Goal: Transaction & Acquisition: Book appointment/travel/reservation

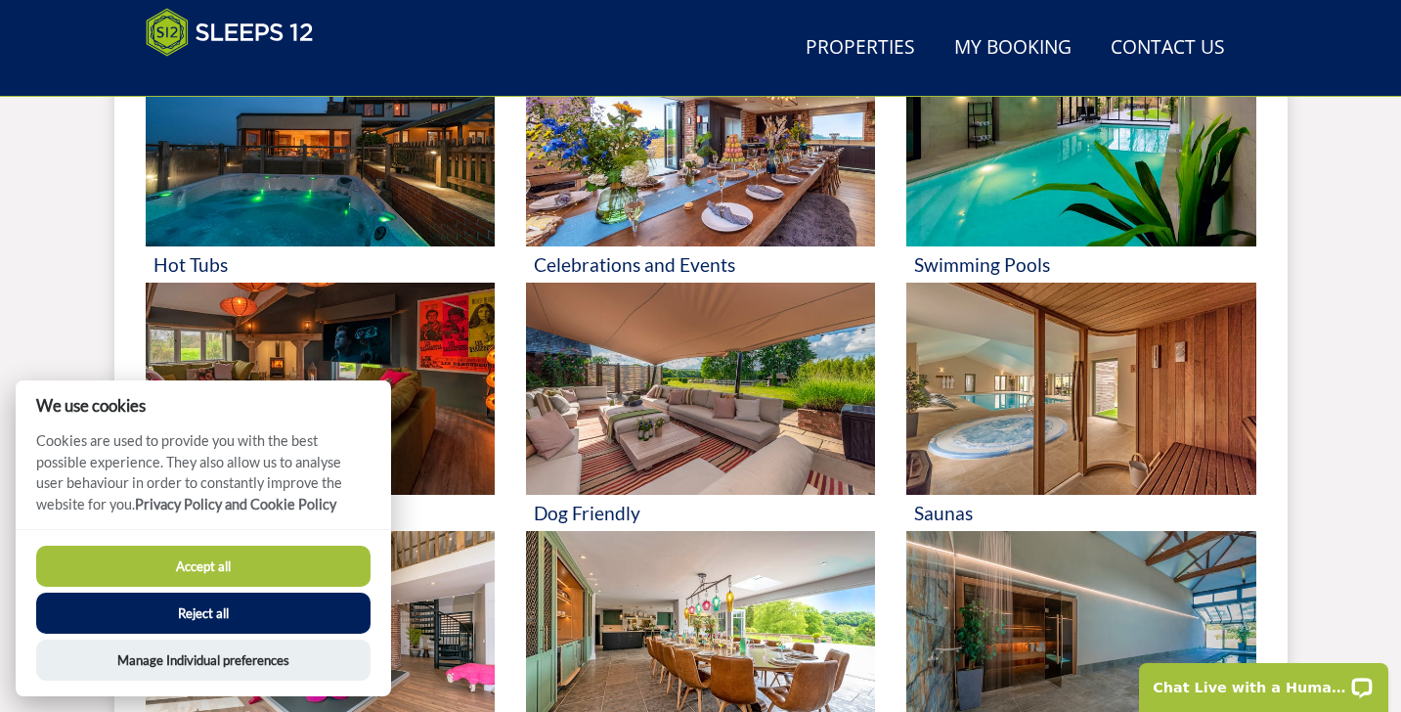
scroll to position [946, 0]
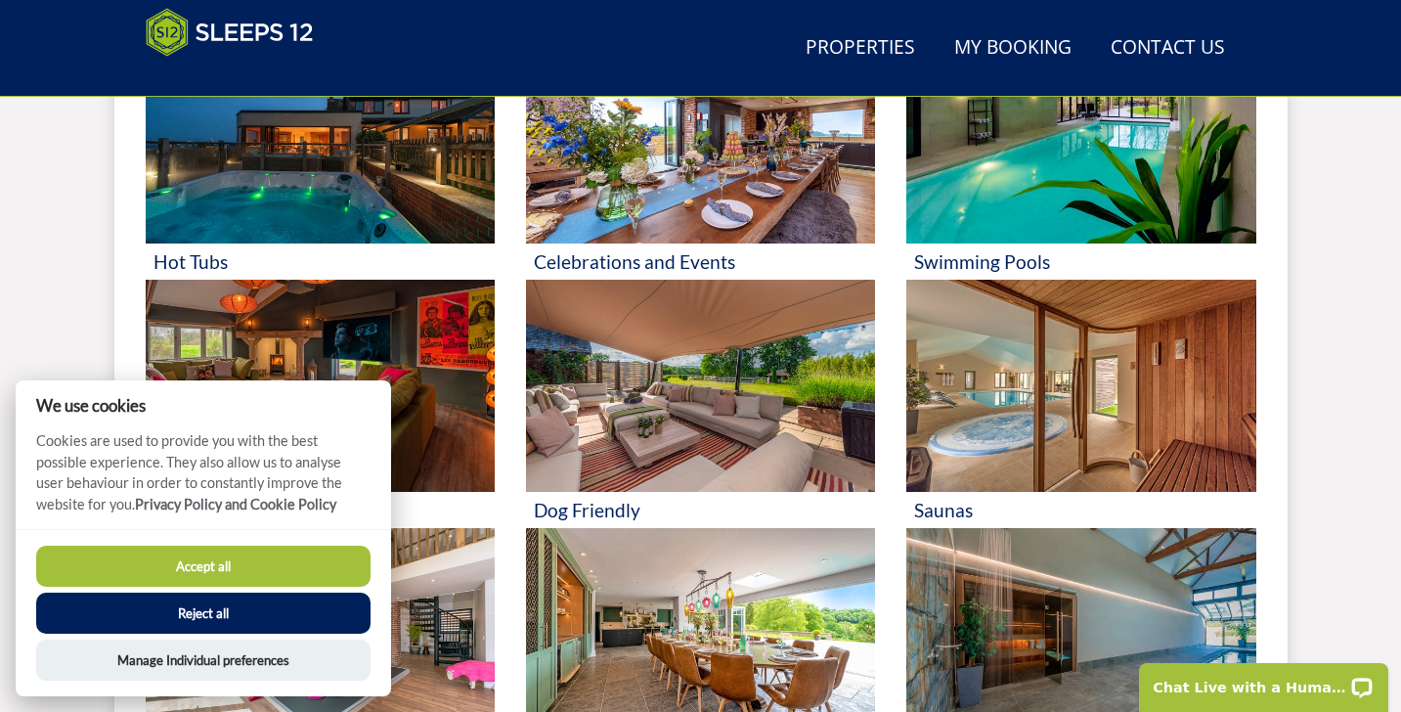
click at [183, 557] on button "Accept all" at bounding box center [203, 566] width 334 height 41
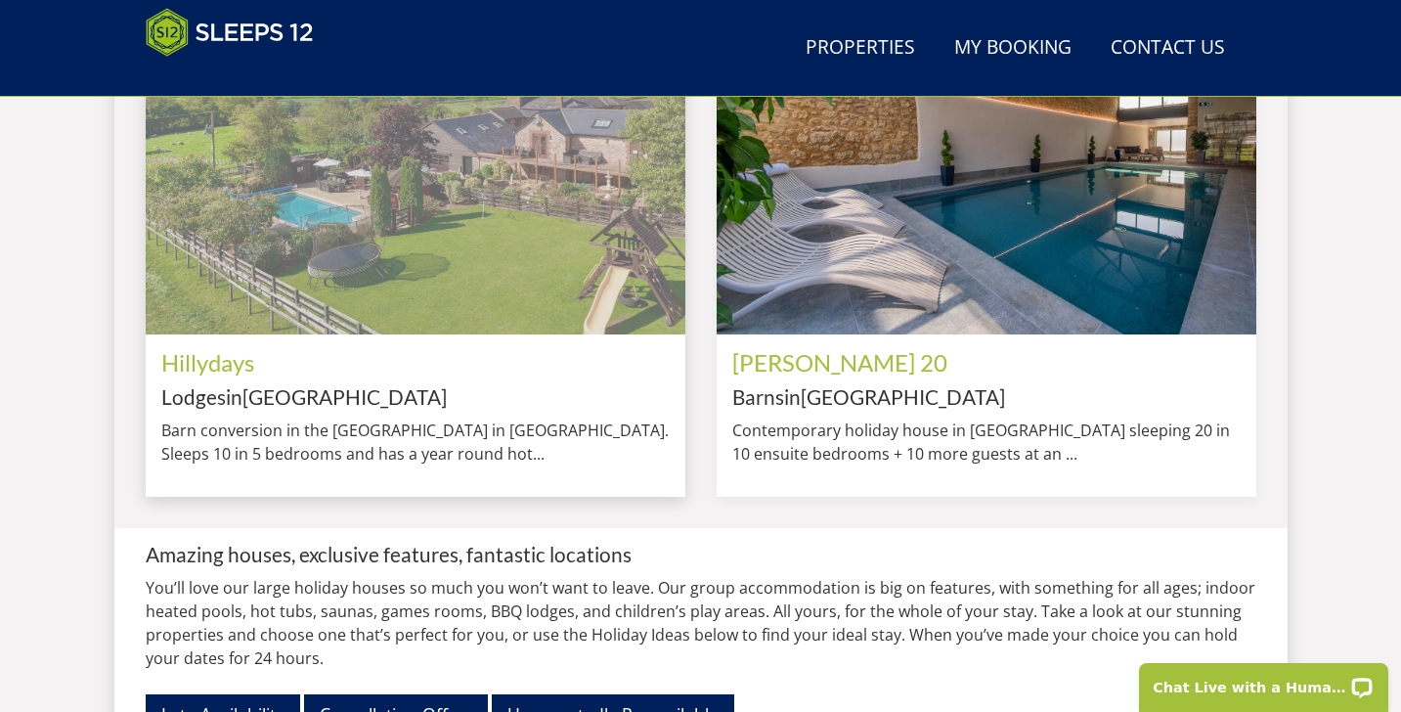
scroll to position [1736, 0]
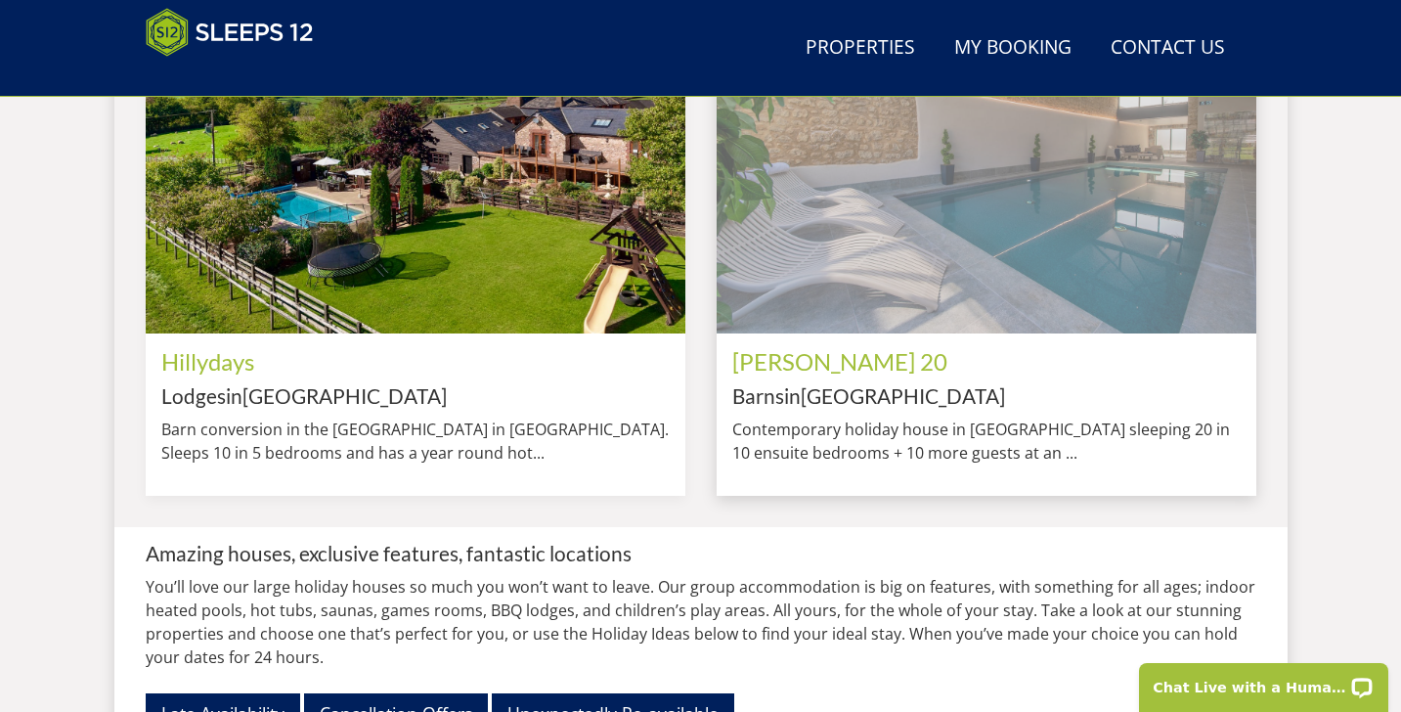
click at [972, 262] on img at bounding box center [987, 176] width 540 height 315
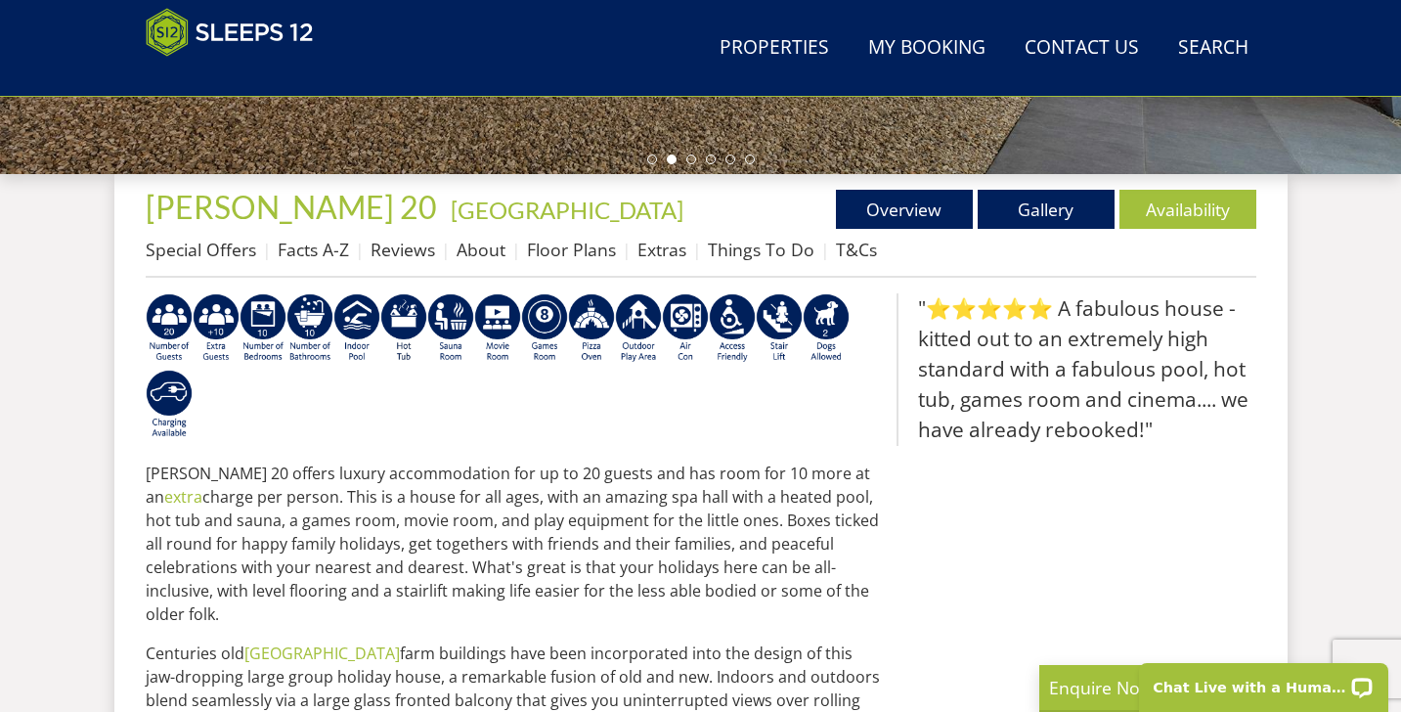
scroll to position [539, 0]
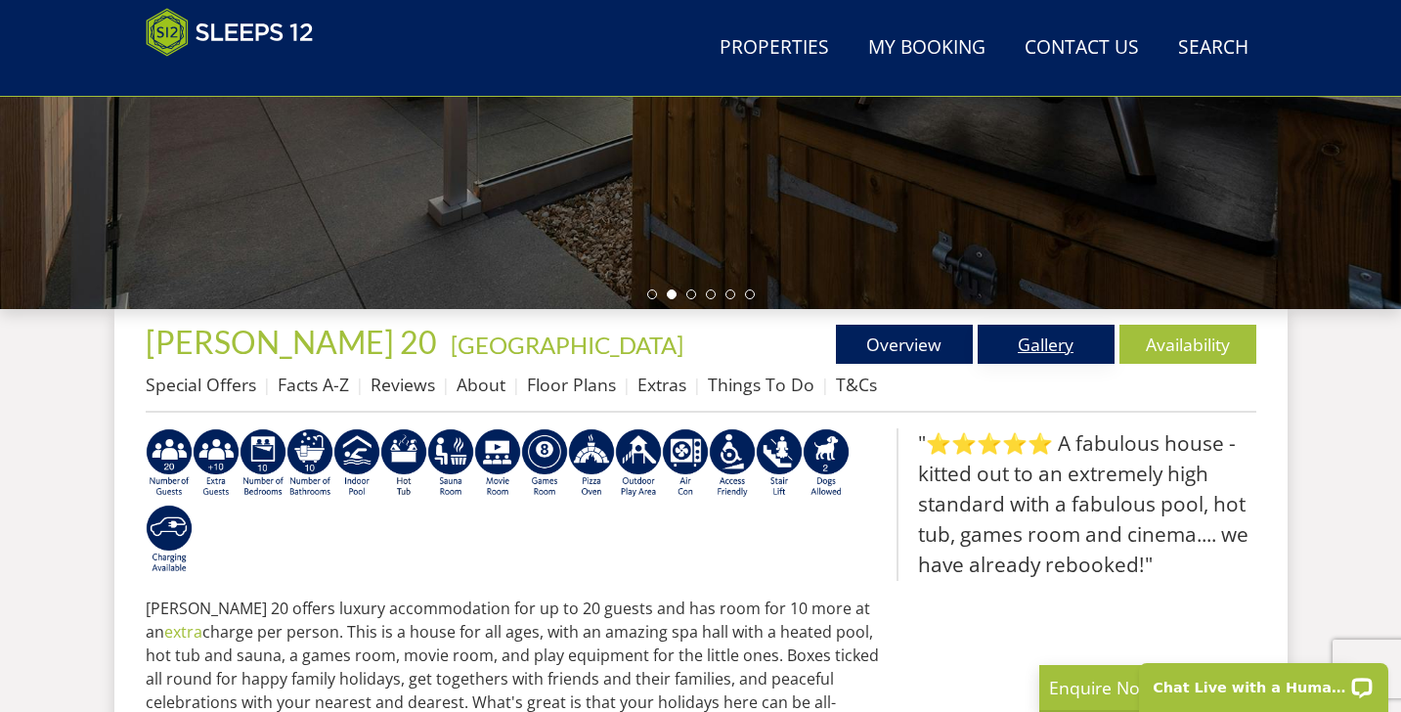
click at [1082, 340] on link "Gallery" at bounding box center [1046, 344] width 137 height 39
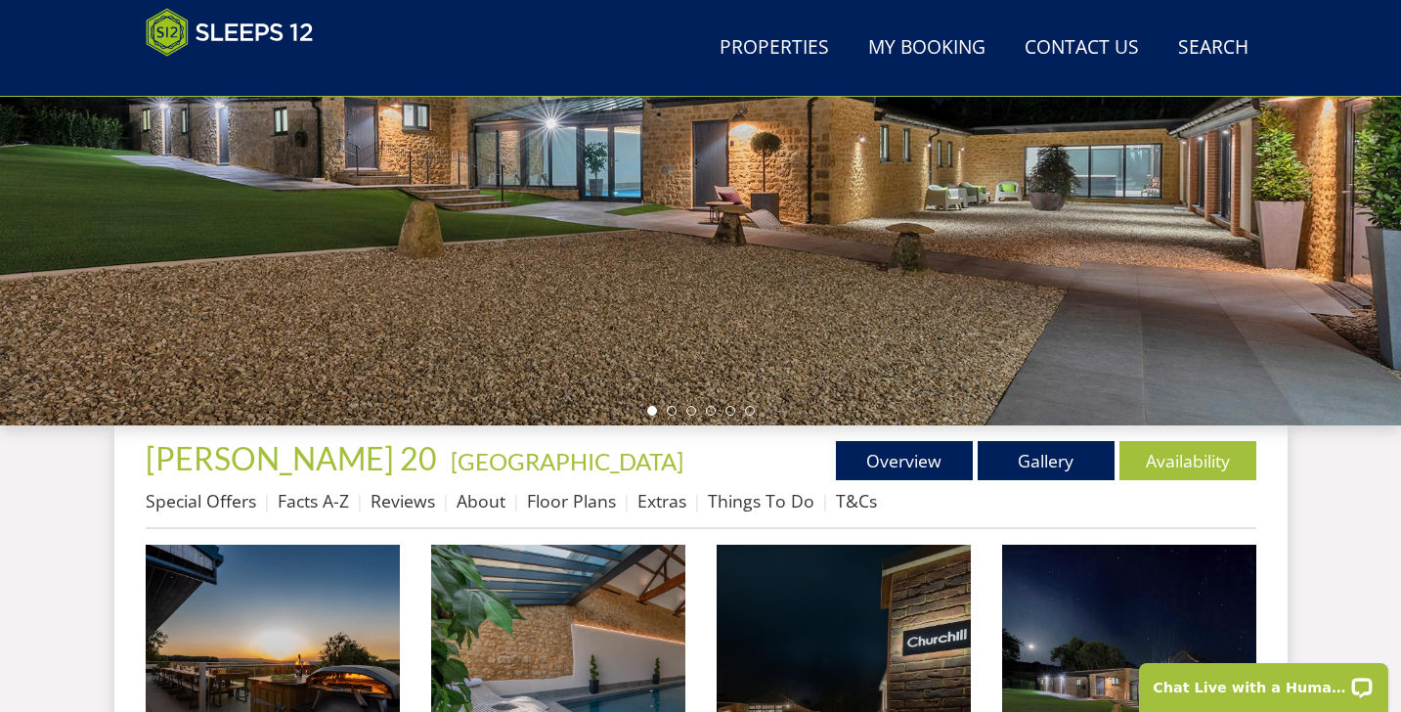
scroll to position [423, 0]
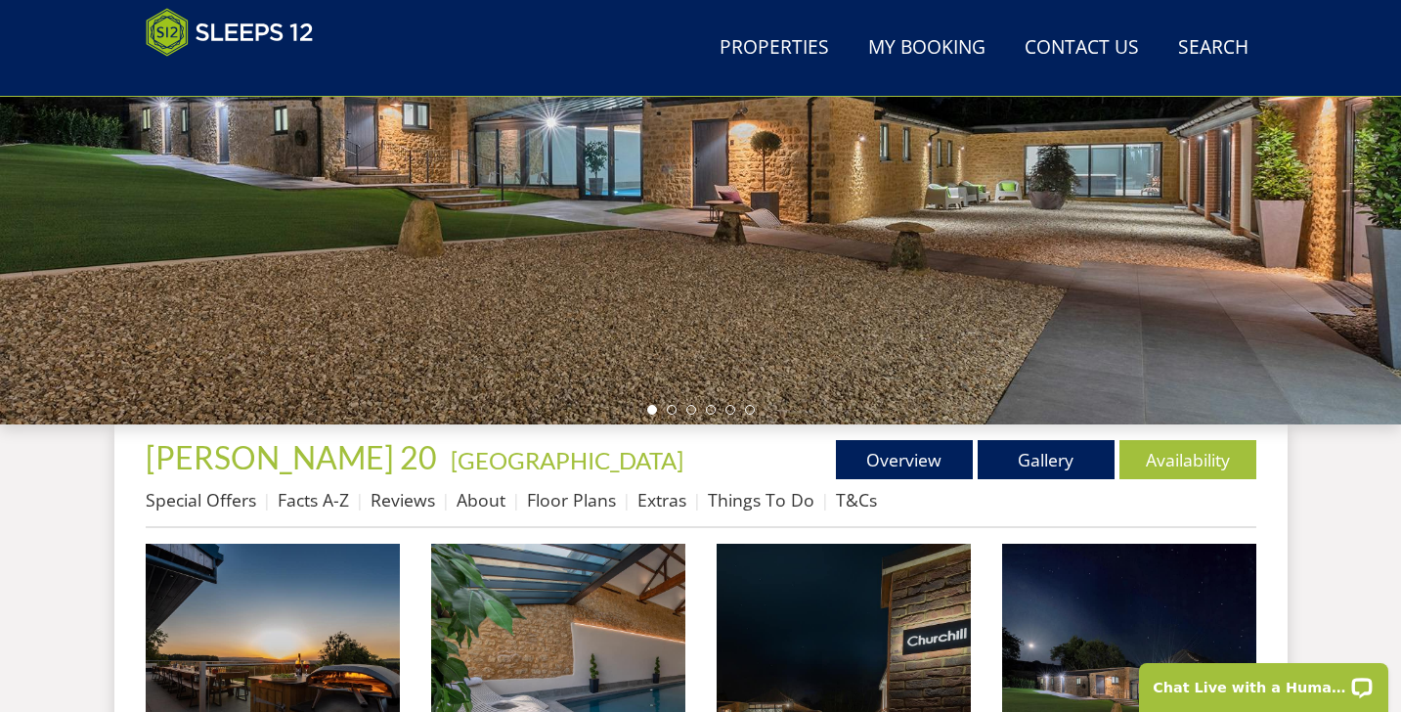
click at [1193, 296] on div at bounding box center [700, 82] width 1401 height 685
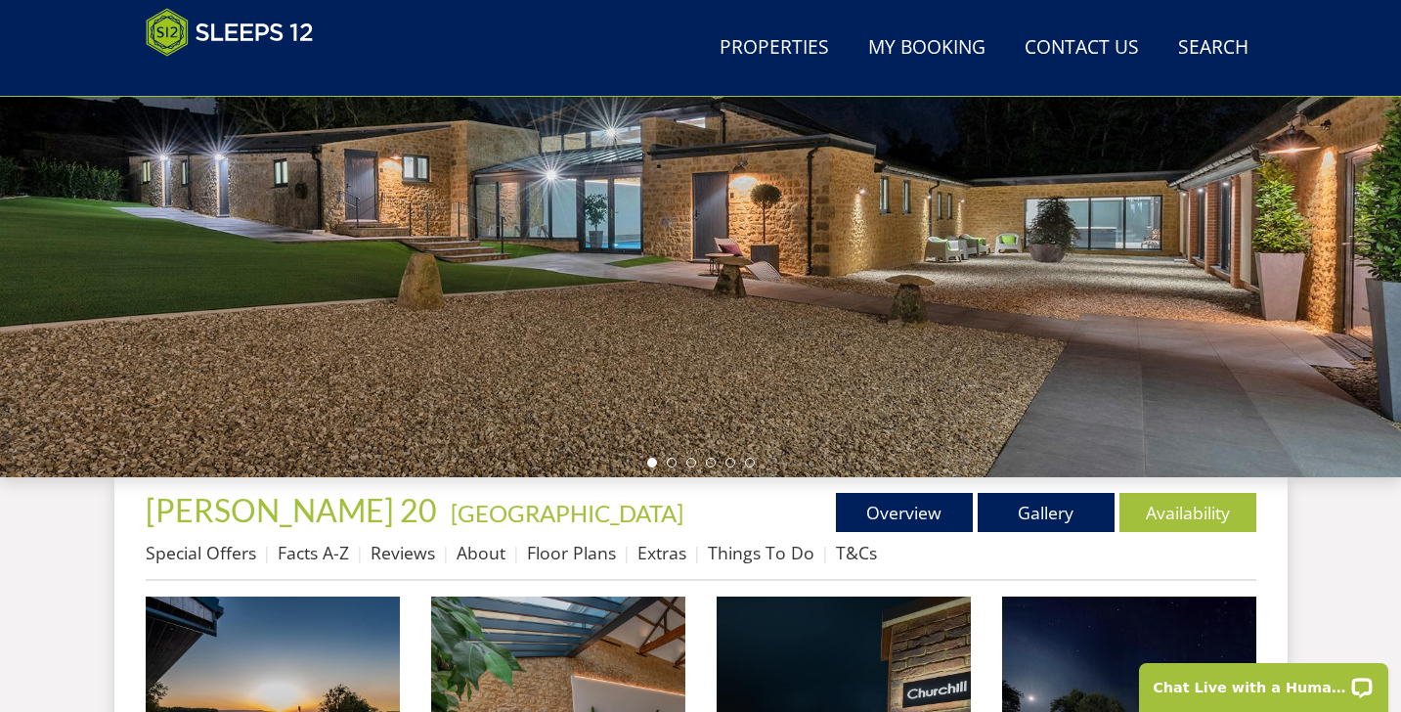
scroll to position [365, 0]
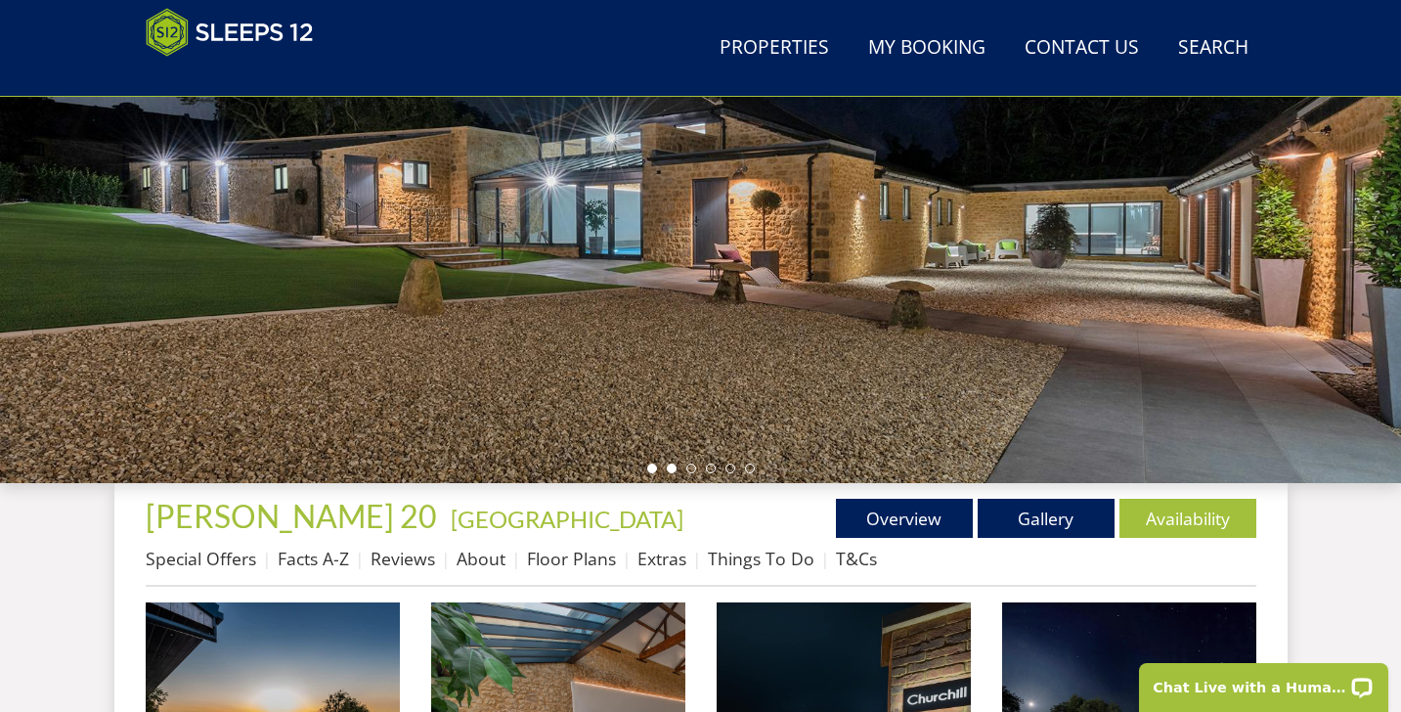
click at [667, 470] on li at bounding box center [672, 469] width 10 height 10
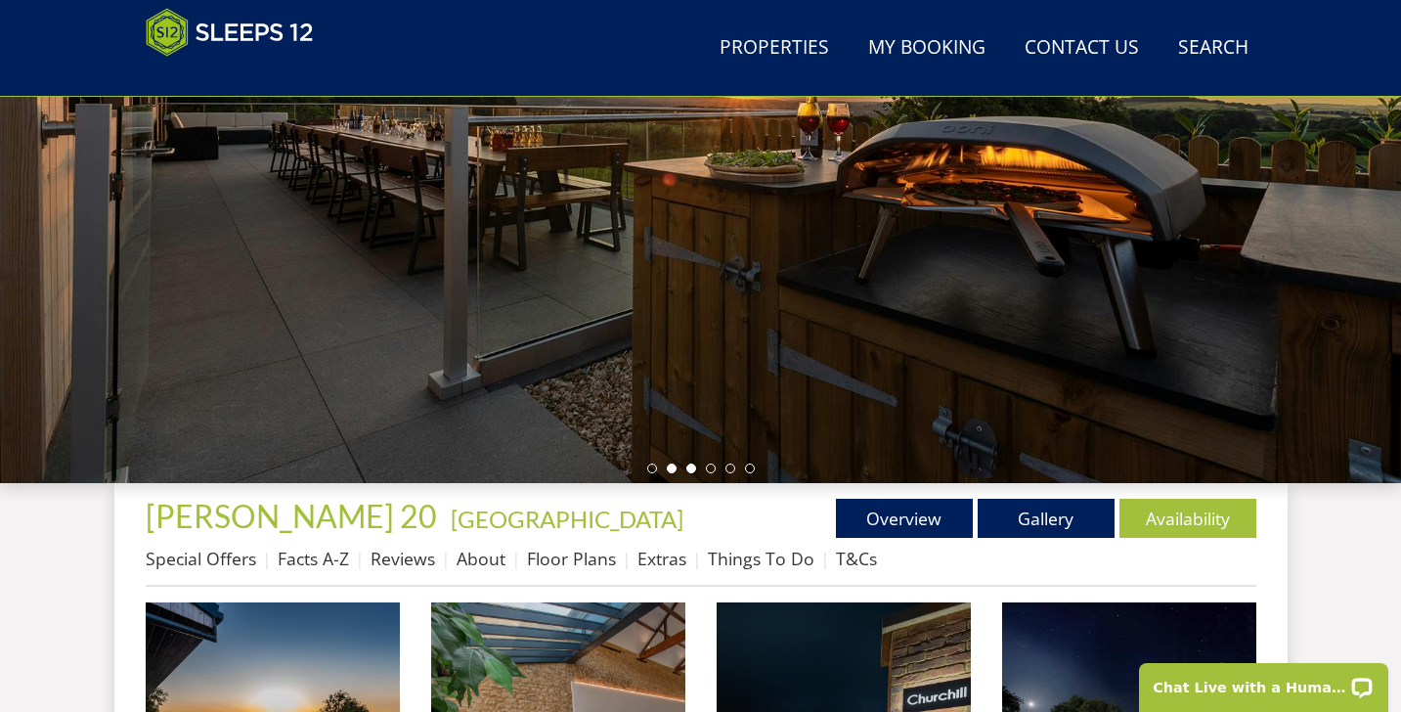
click at [691, 467] on li at bounding box center [692, 469] width 10 height 10
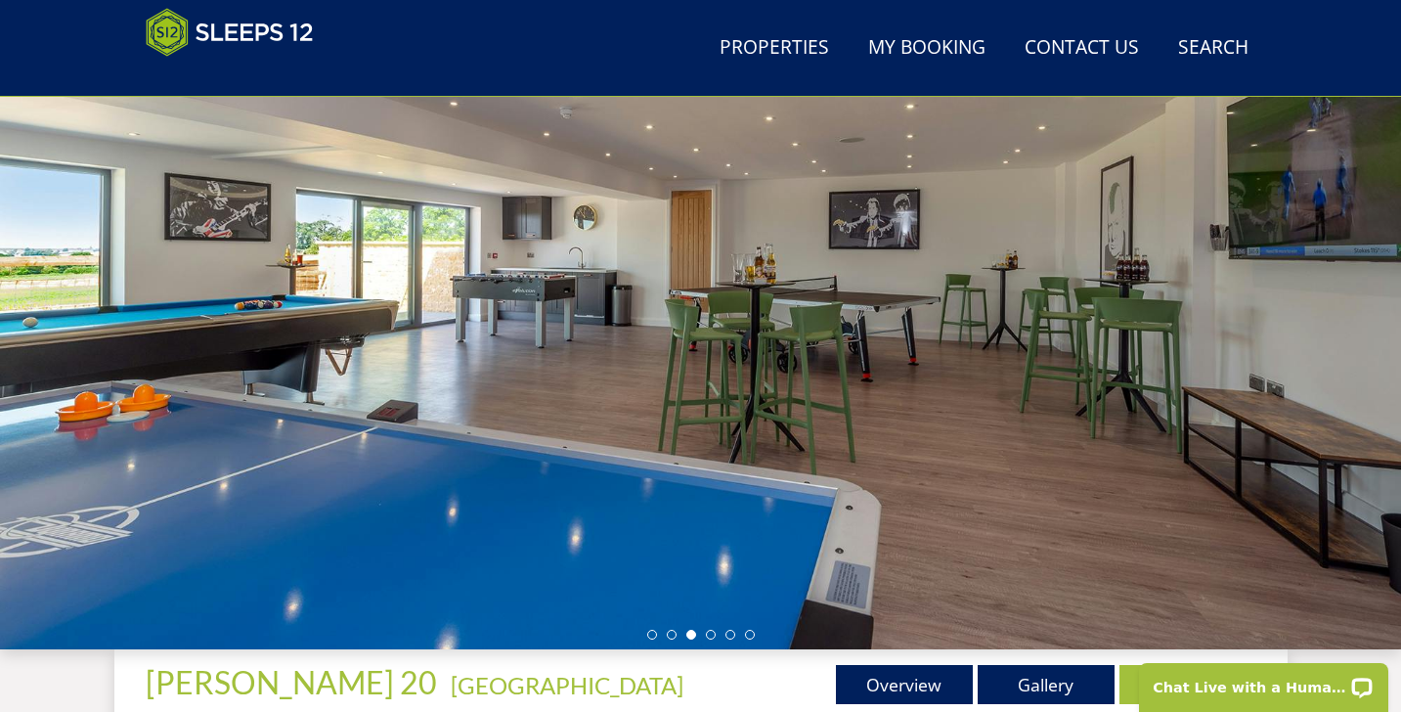
scroll to position [179, 0]
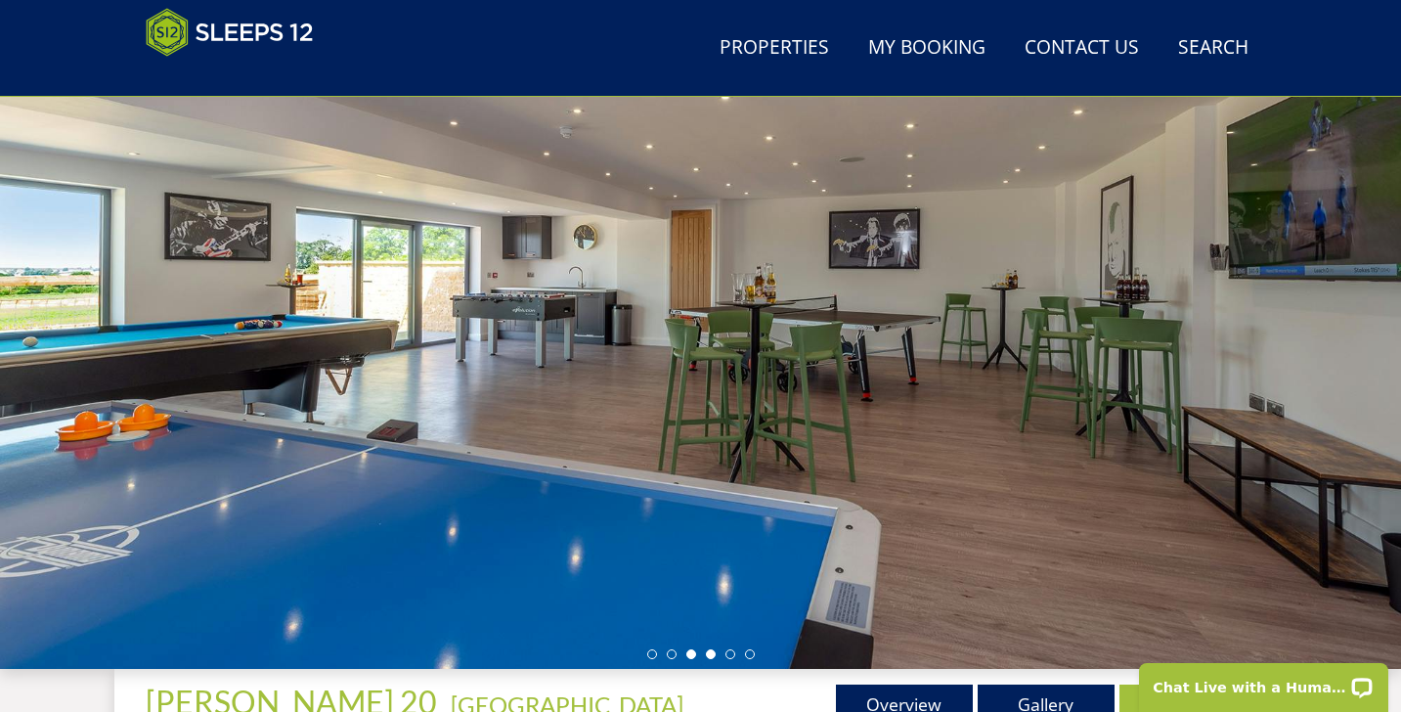
click at [707, 651] on li at bounding box center [711, 654] width 10 height 10
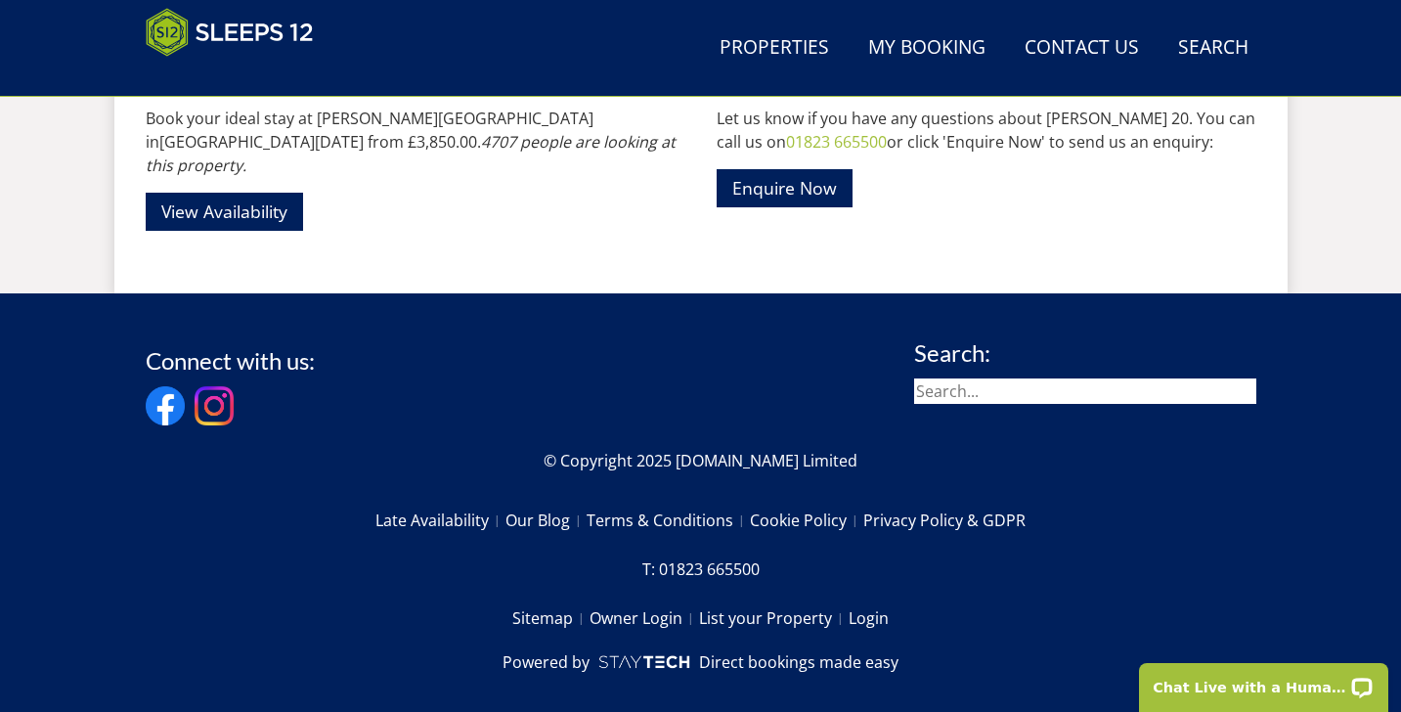
scroll to position [3483, 0]
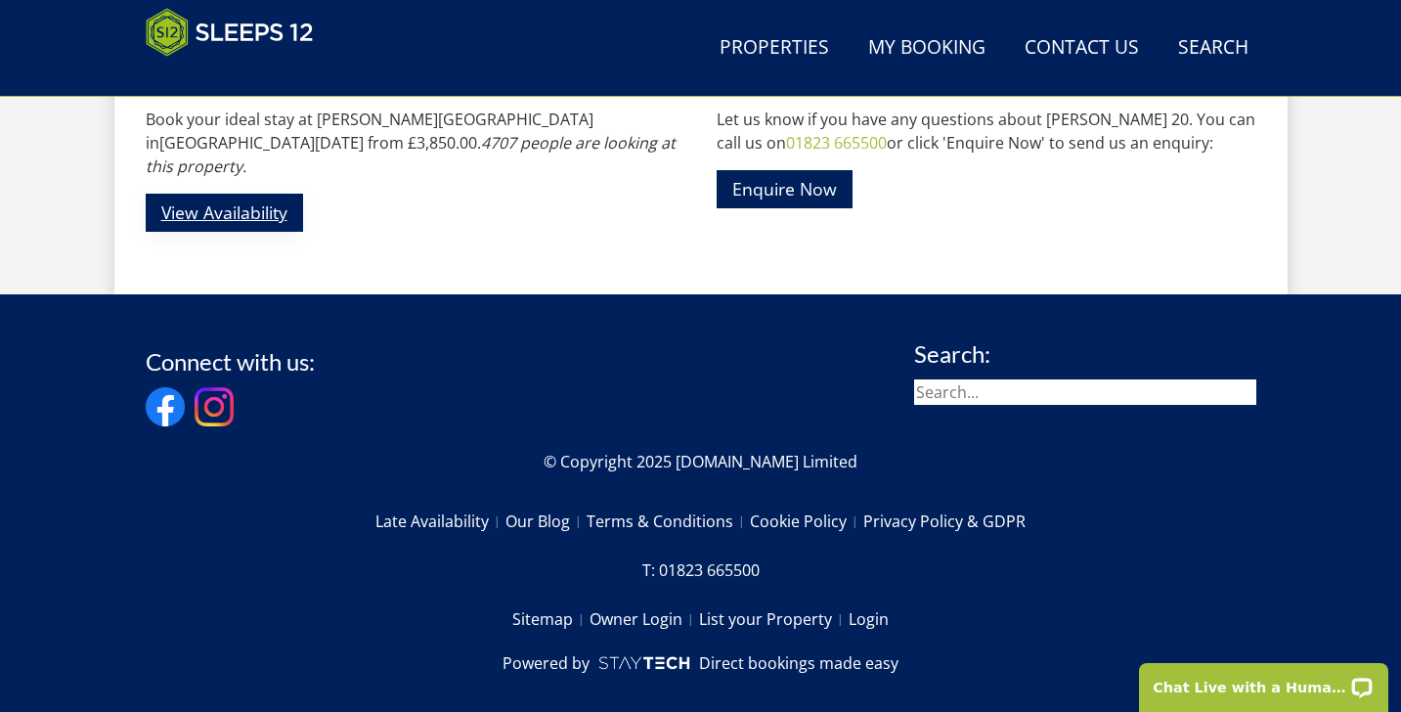
click at [236, 194] on link "View Availability" at bounding box center [224, 213] width 157 height 38
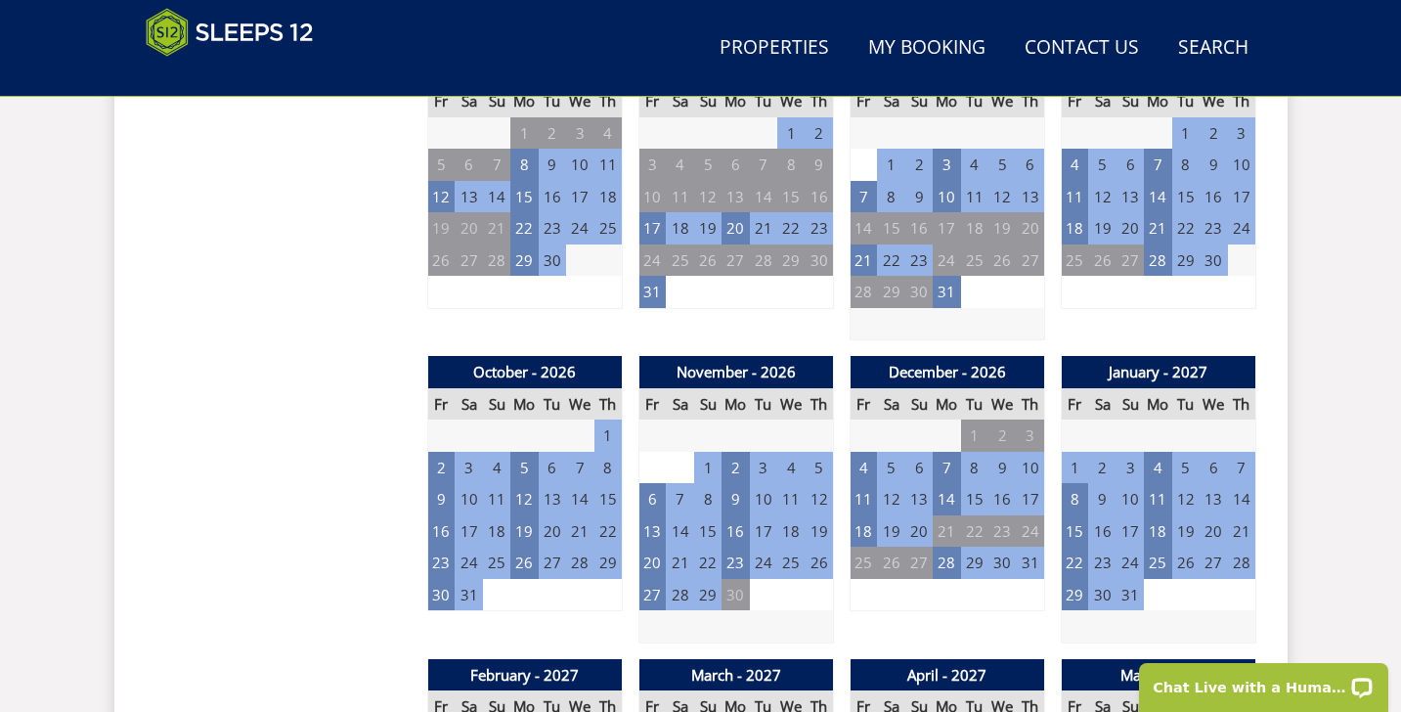
scroll to position [1497, 0]
